Goal: Information Seeking & Learning: Learn about a topic

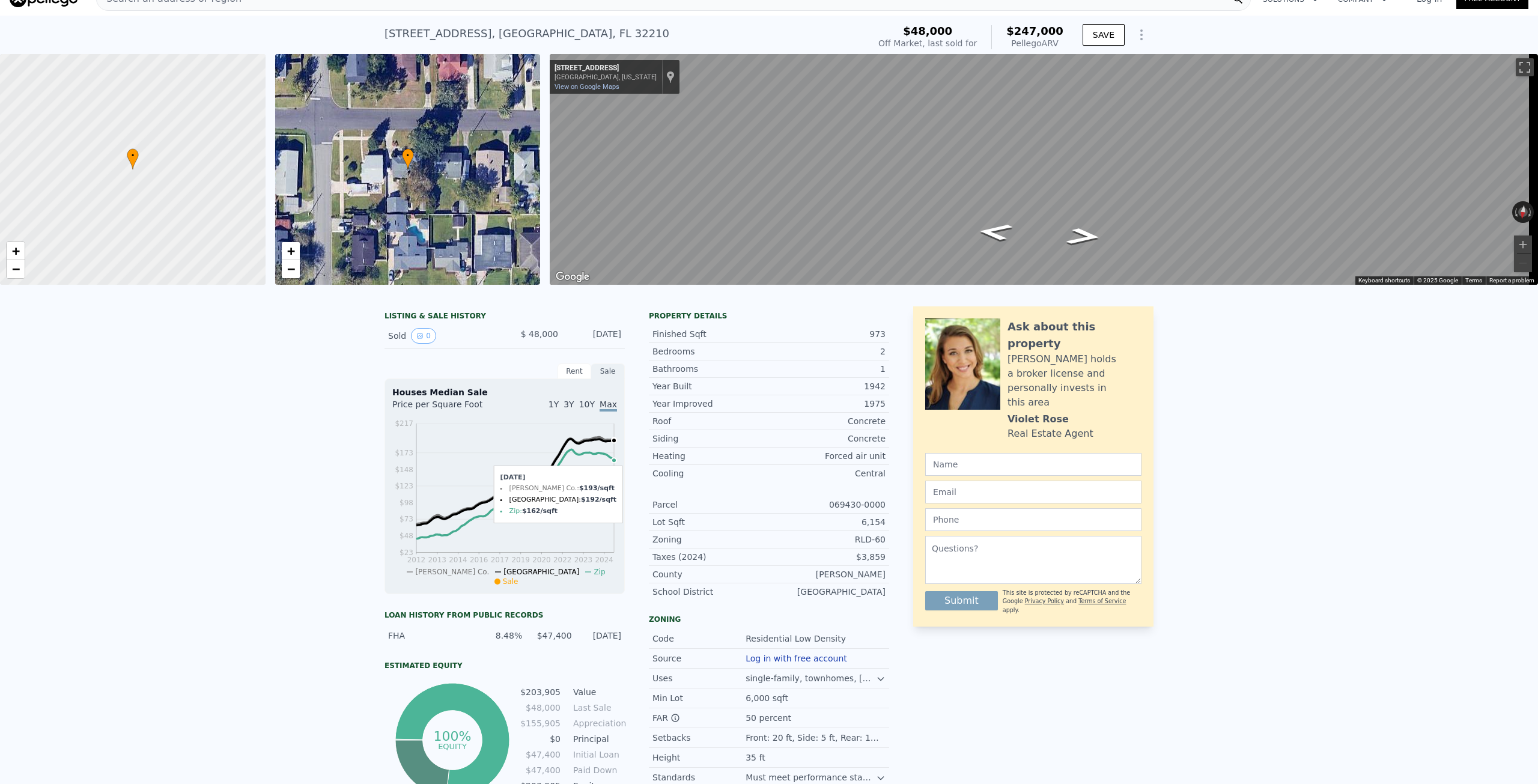
scroll to position [116, 0]
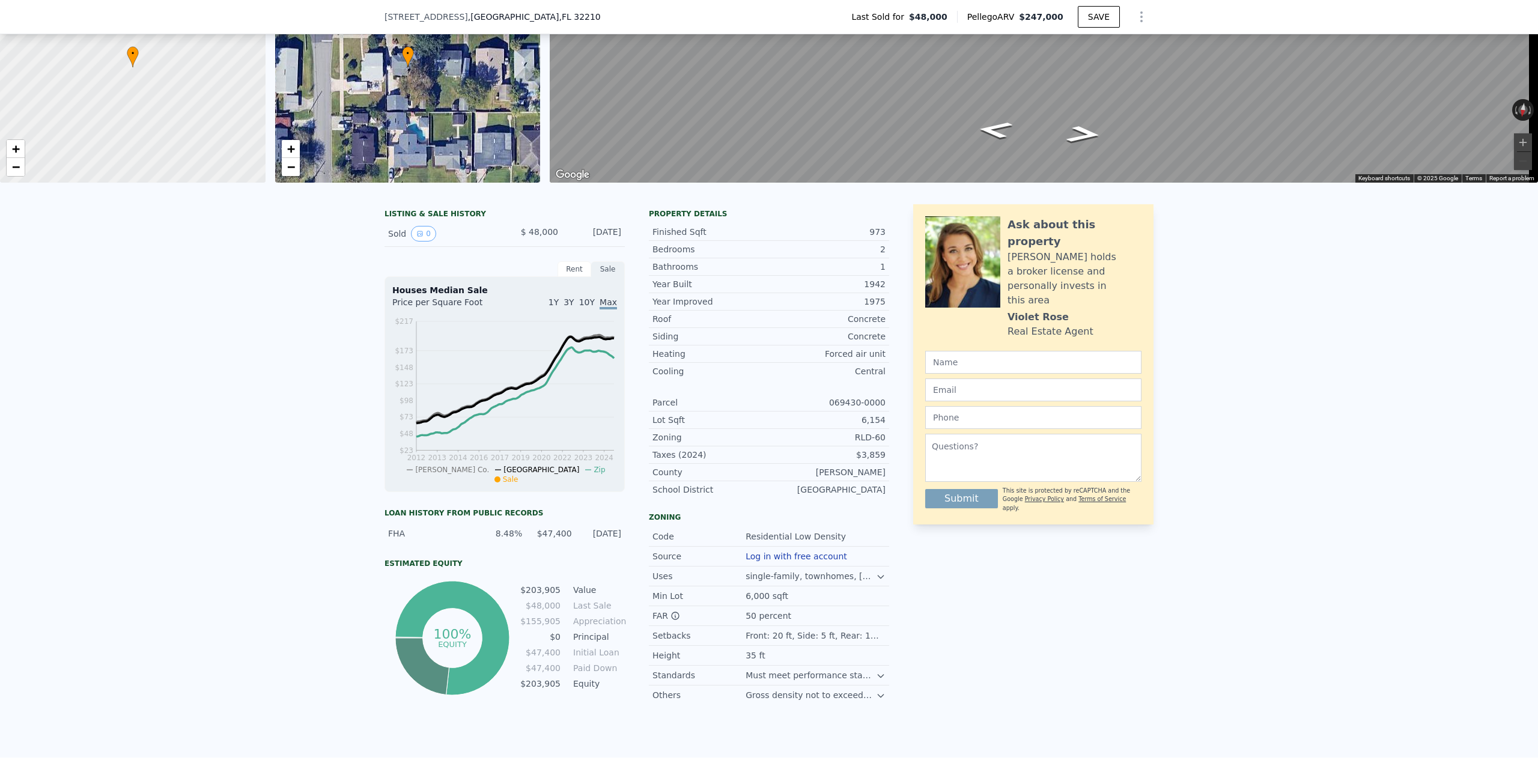
click at [876, 681] on icon at bounding box center [881, 675] width 10 height 10
click at [878, 677] on icon at bounding box center [881, 675] width 5 height 3
click at [876, 700] on icon at bounding box center [881, 695] width 10 height 10
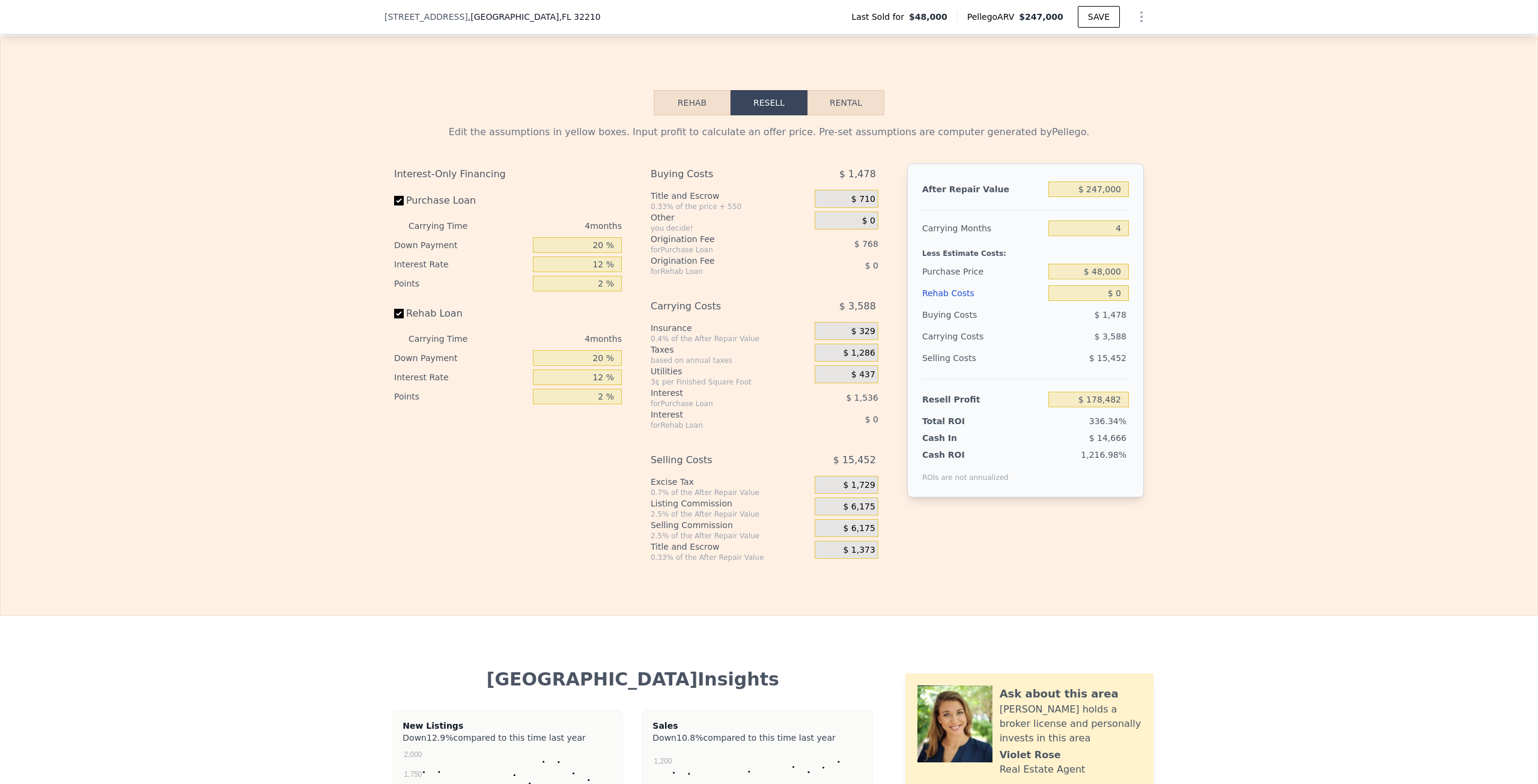
scroll to position [1677, 0]
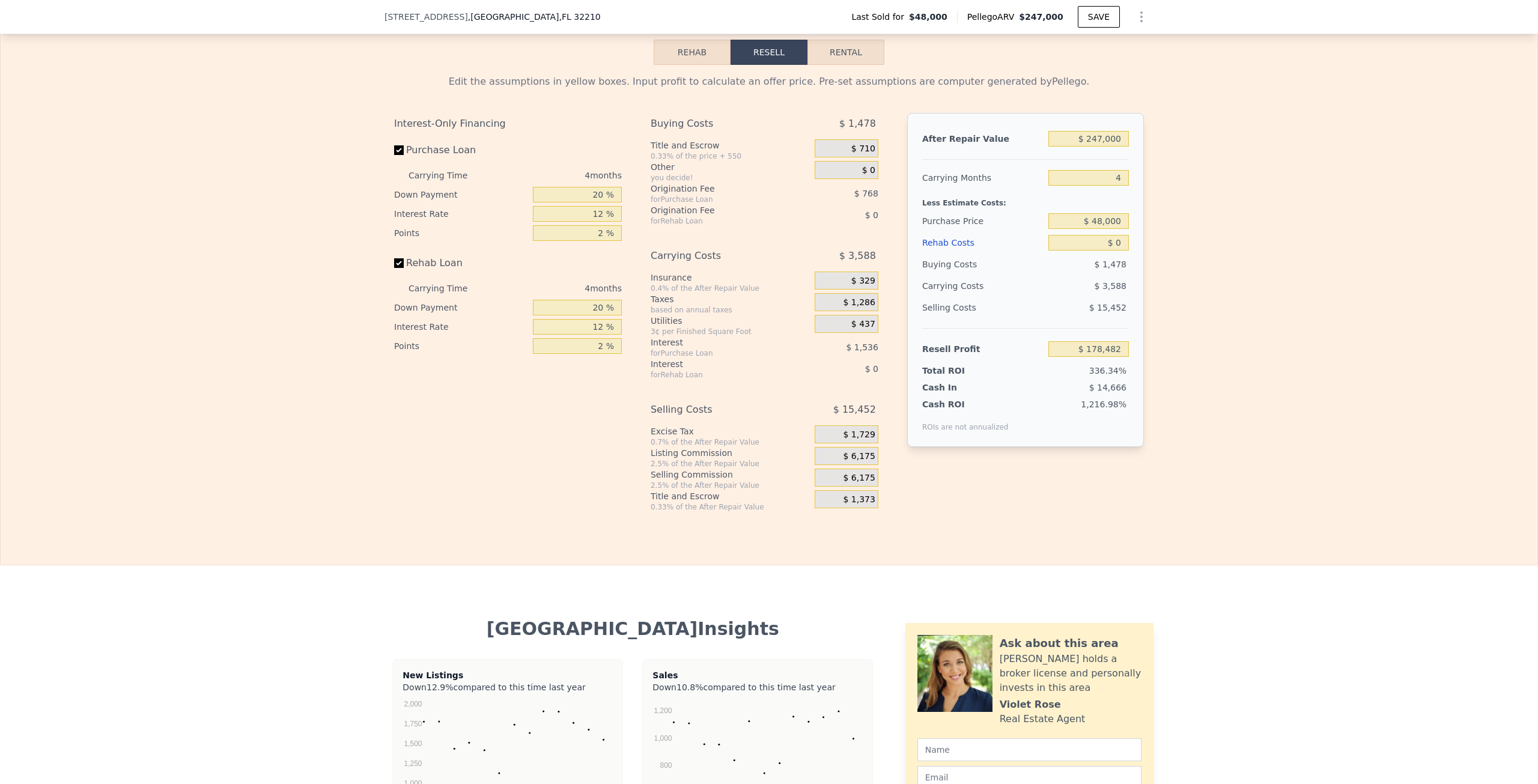
click at [831, 65] on button "Rental" at bounding box center [846, 52] width 77 height 26
select select "30"
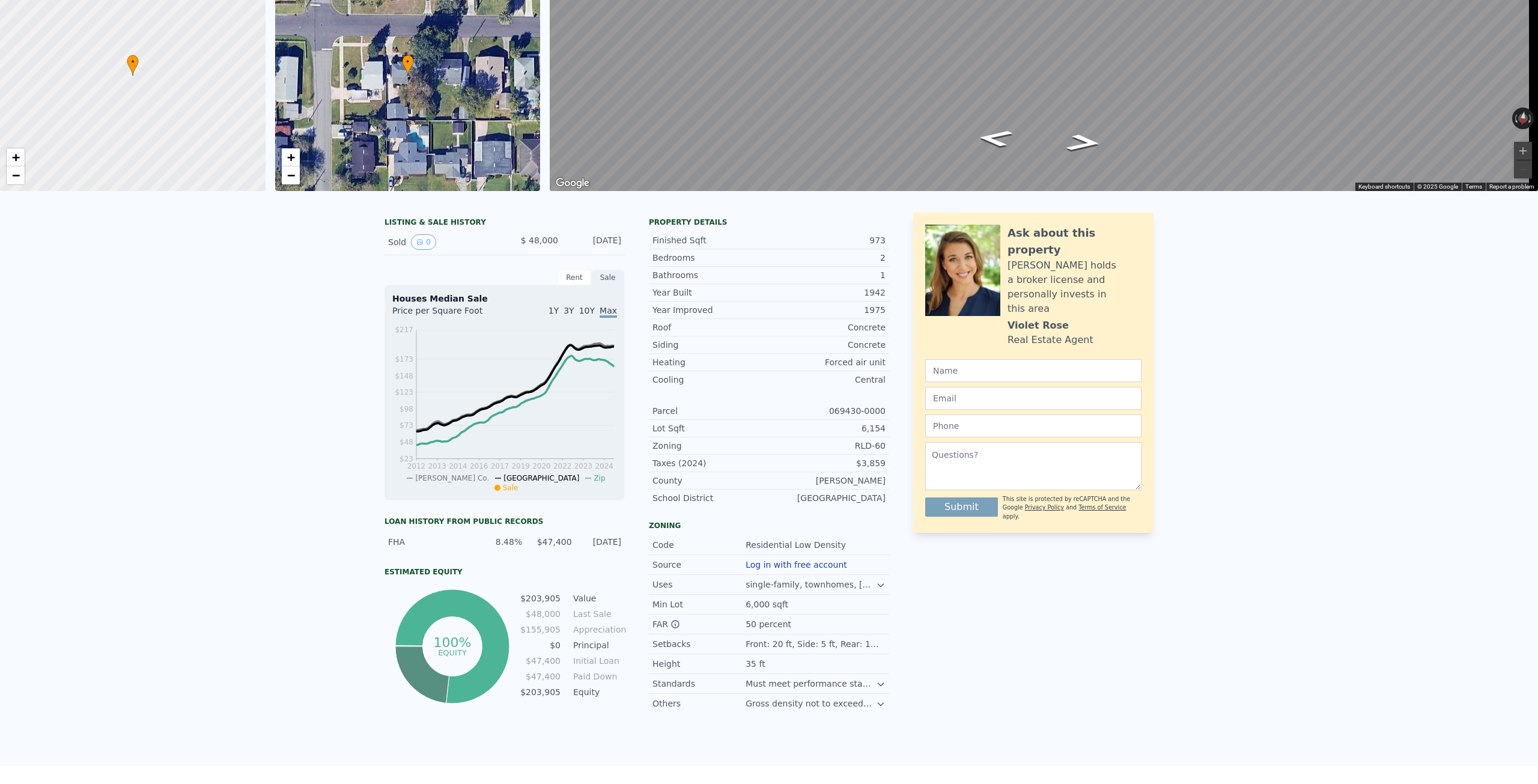
scroll to position [4, 0]
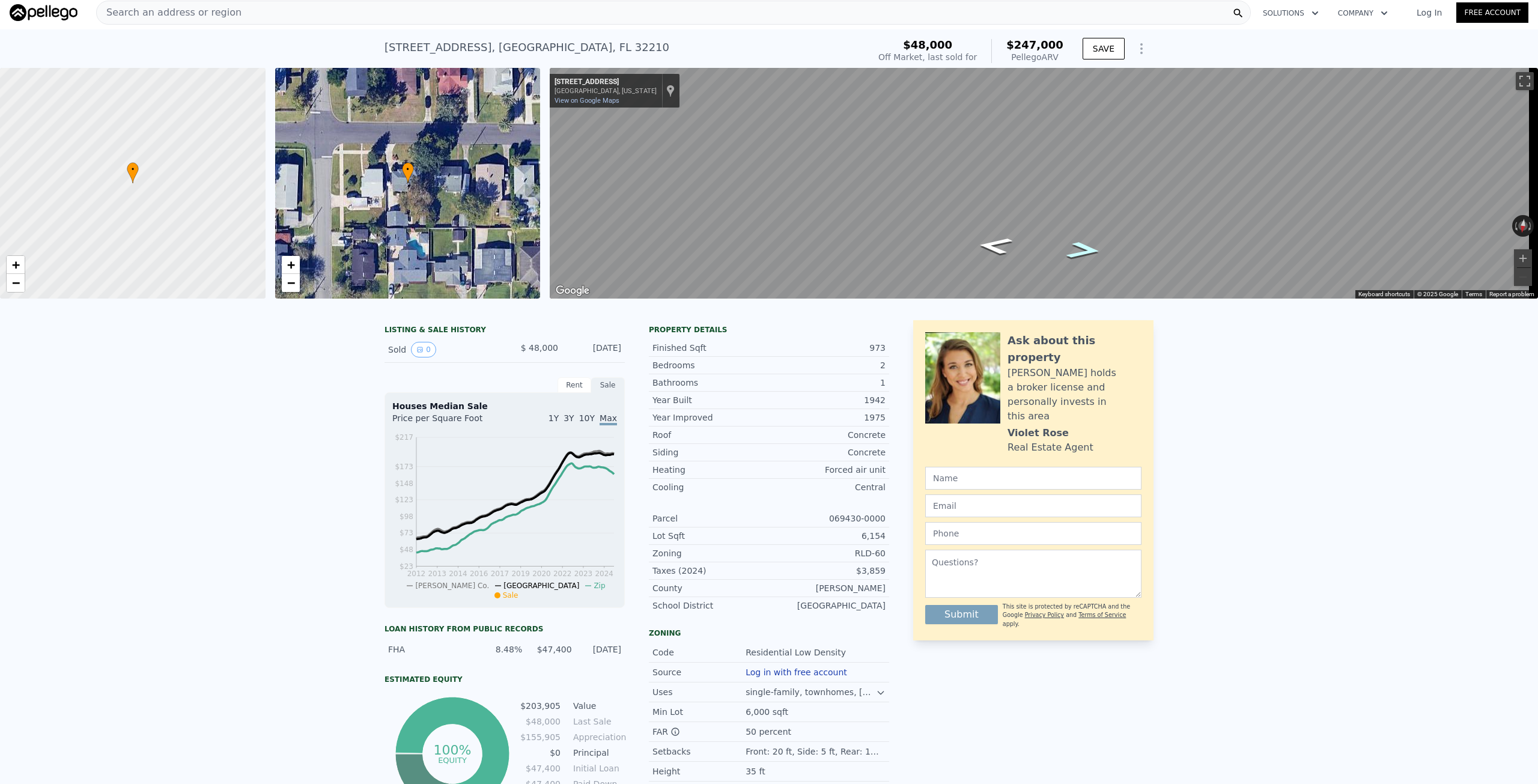
click at [1087, 250] on icon "Go West, Marquette Ave" at bounding box center [1083, 250] width 65 height 26
click at [998, 252] on icon "Go East, Marquette Ave" at bounding box center [994, 245] width 65 height 26
click at [1114, 54] on button "SAVE" at bounding box center [1104, 48] width 42 height 22
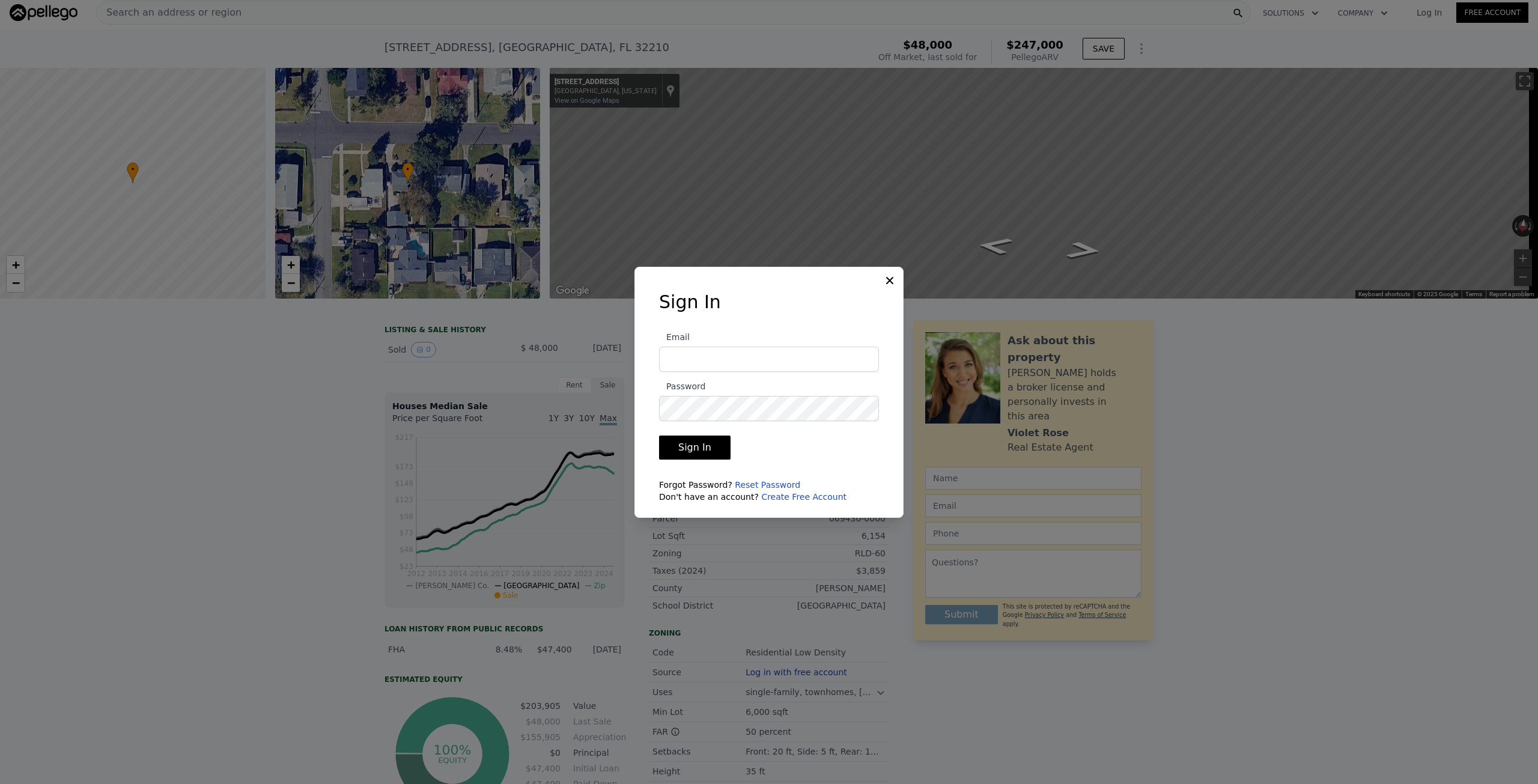
click at [891, 277] on icon at bounding box center [890, 281] width 12 height 12
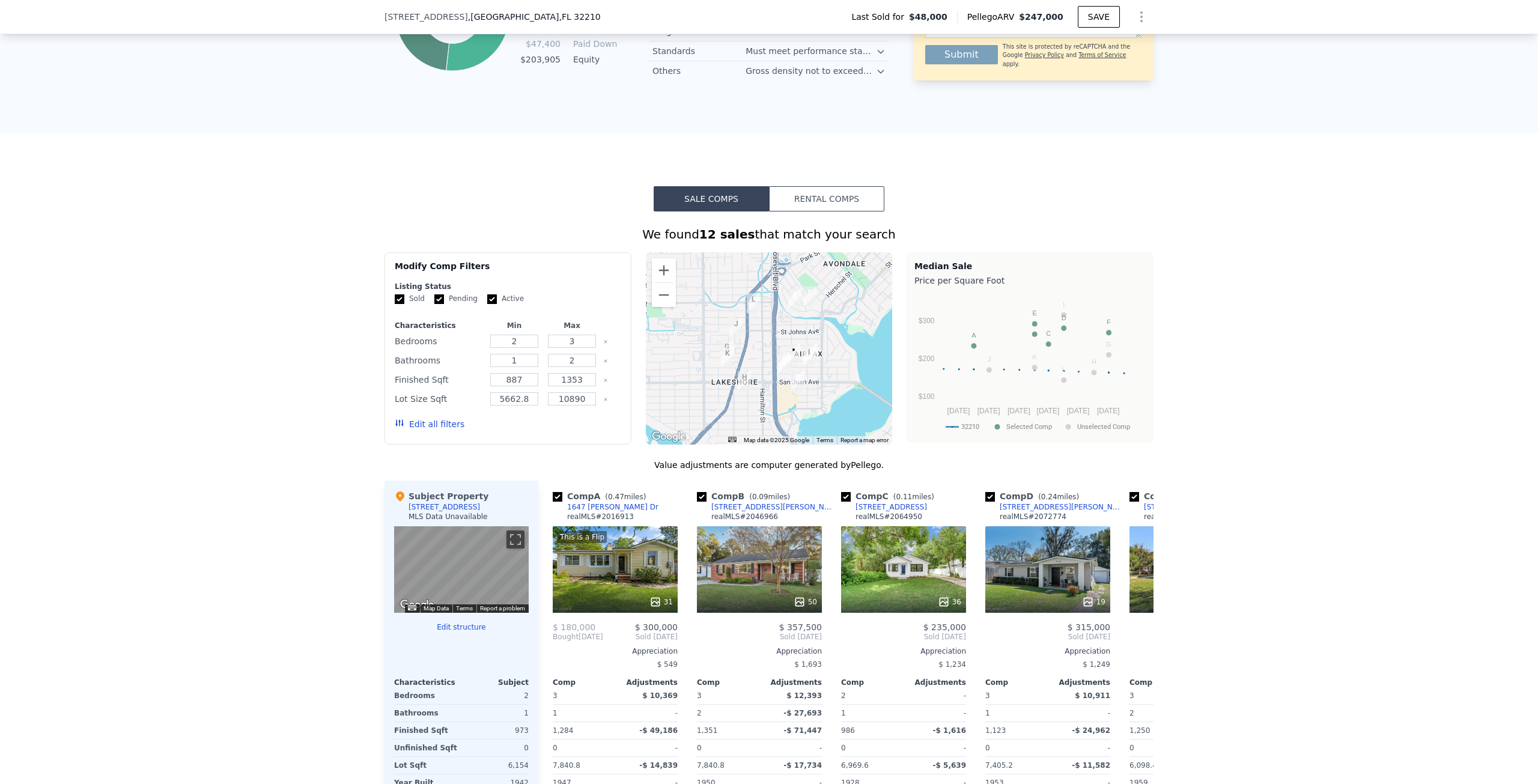
scroll to position [836, 0]
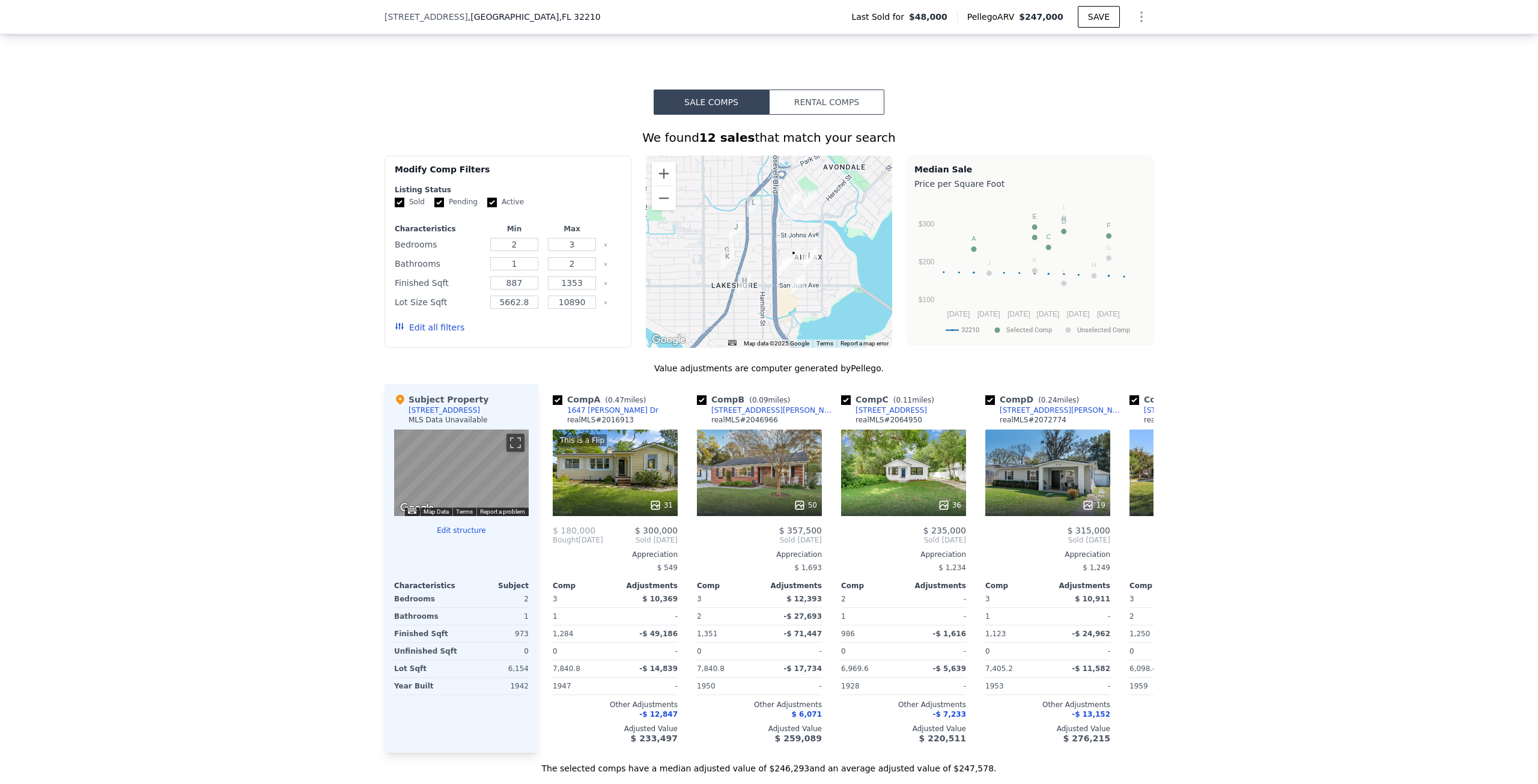
click at [856, 114] on button "Rental Comps" at bounding box center [827, 102] width 115 height 26
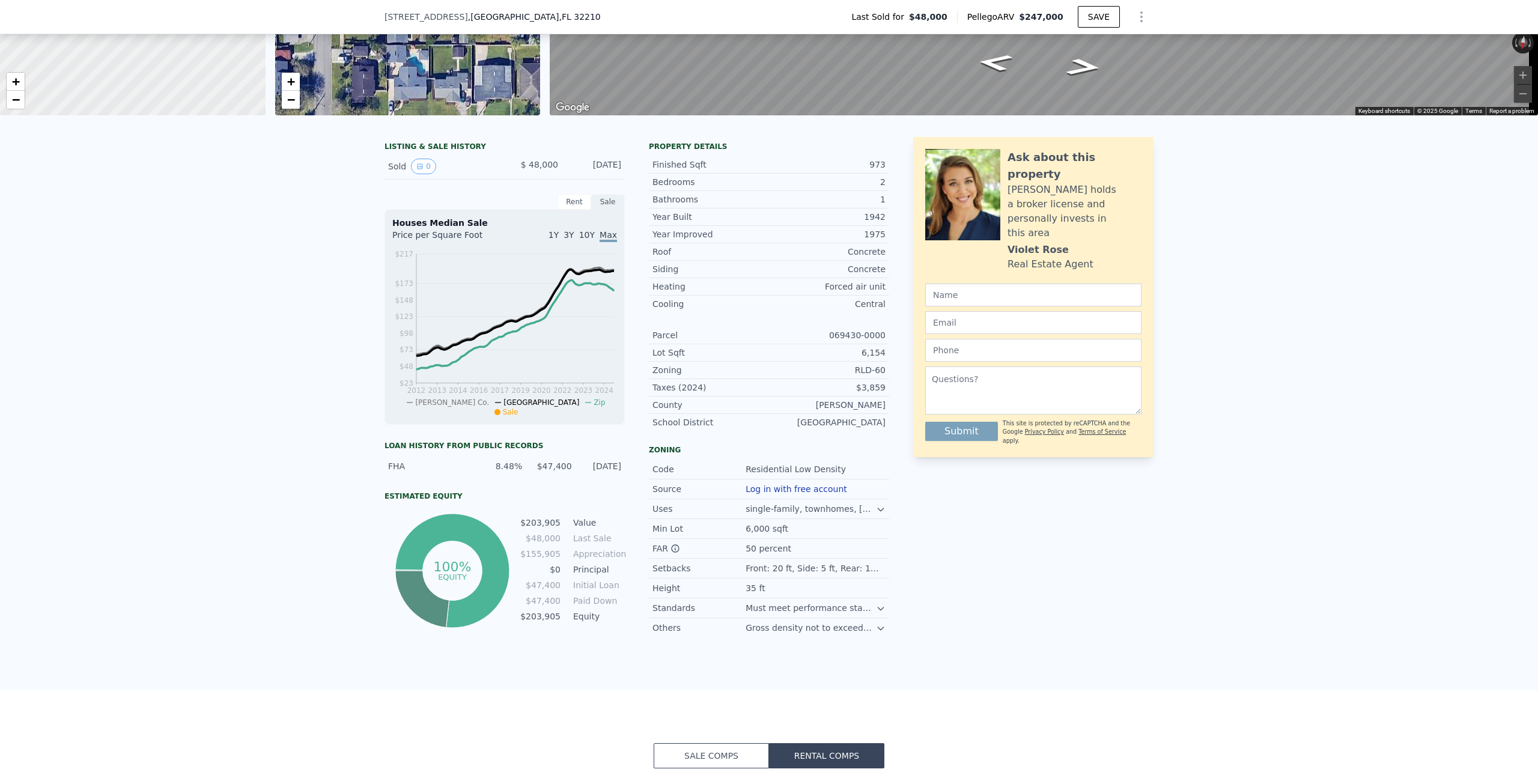
scroll to position [56, 0]
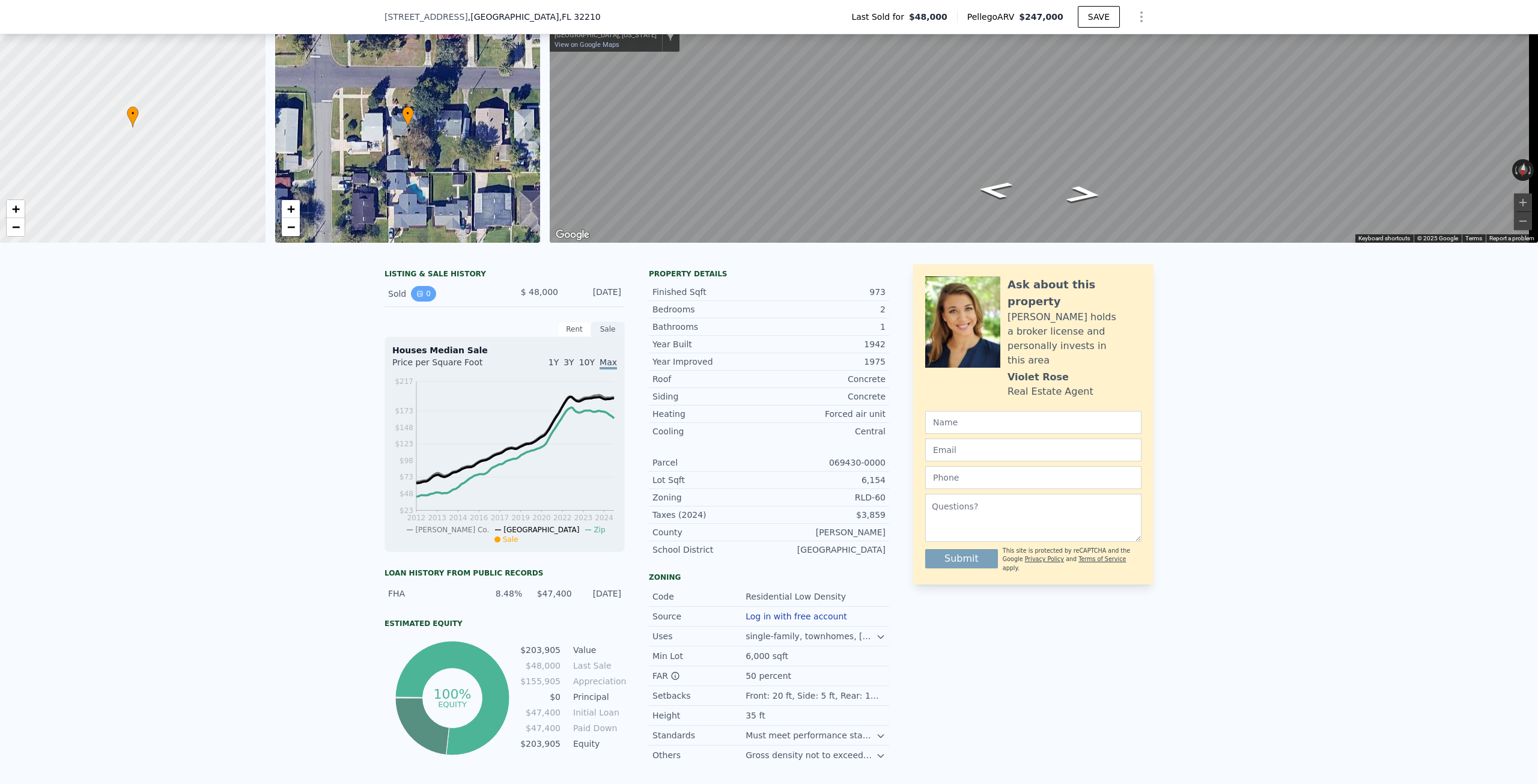
click at [422, 301] on button "0" at bounding box center [423, 294] width 26 height 16
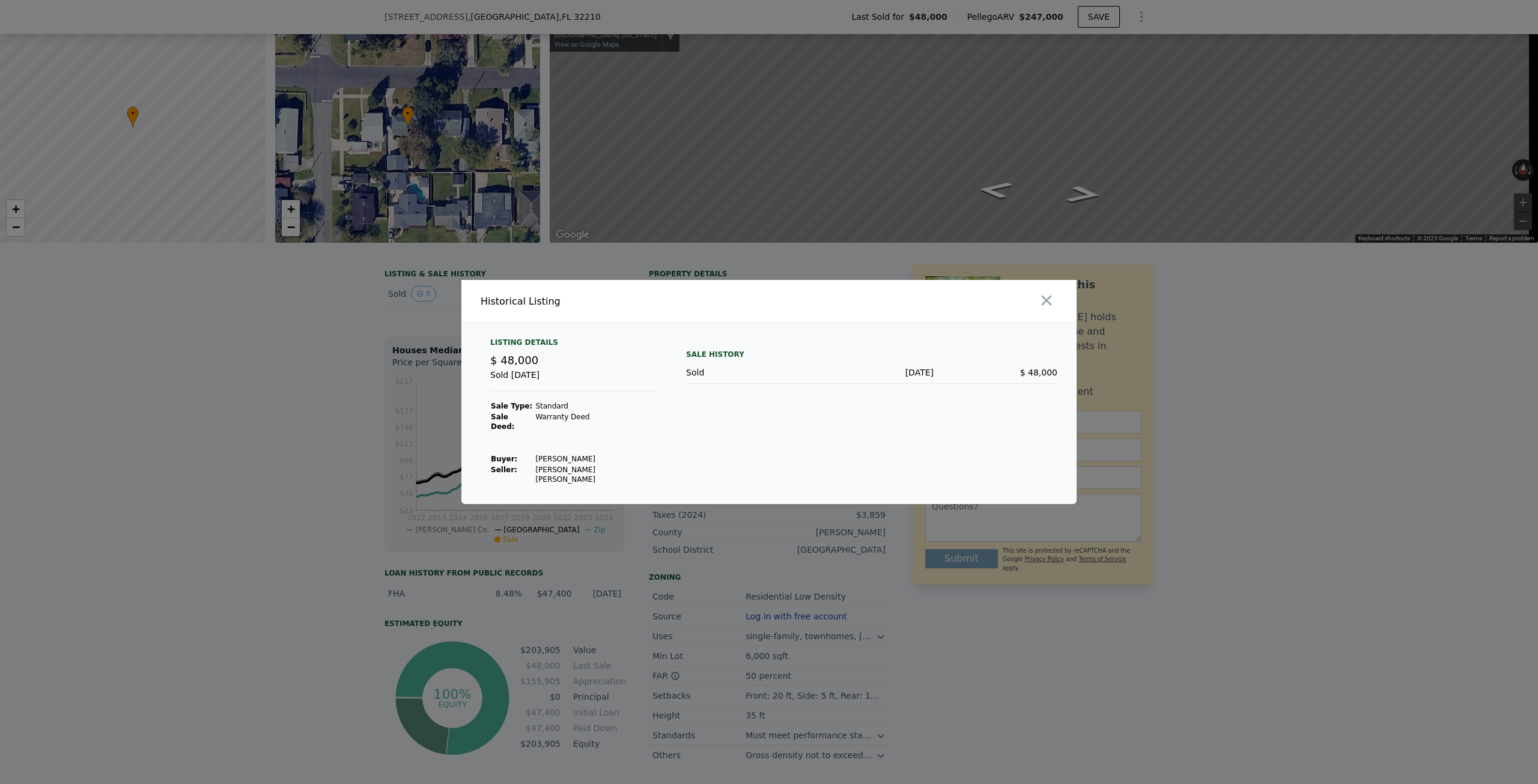
click at [1051, 309] on icon "button" at bounding box center [1047, 300] width 17 height 17
